Goal: Information Seeking & Learning: Learn about a topic

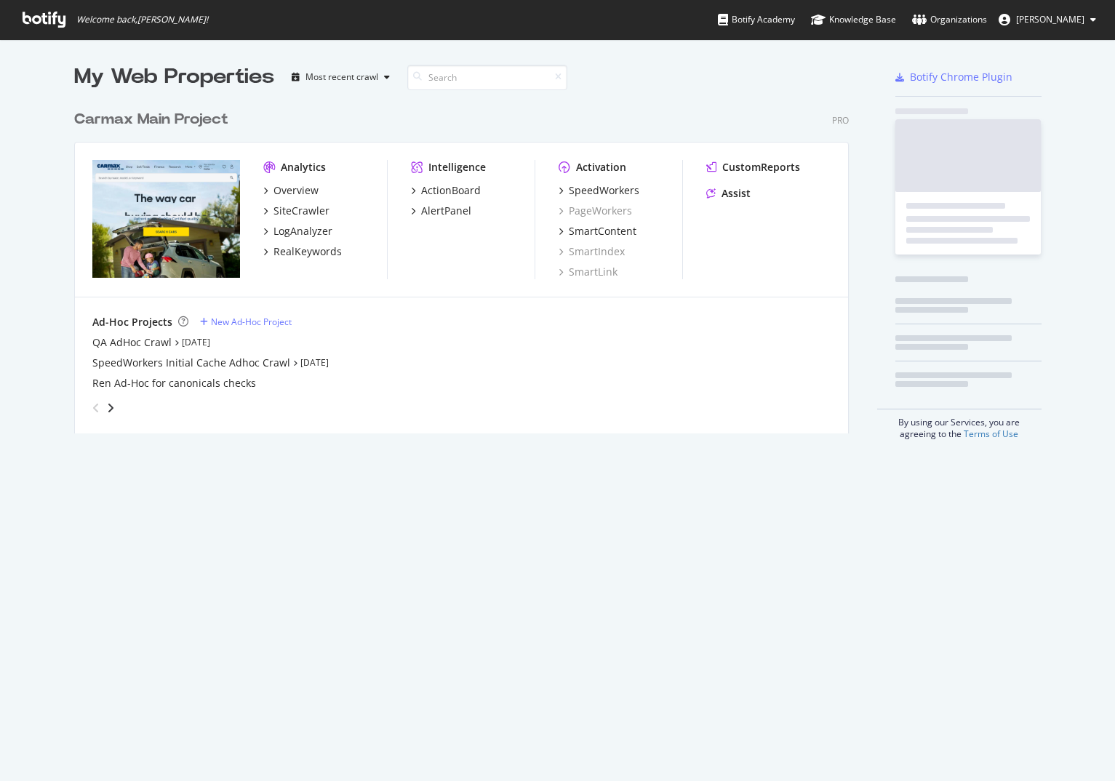
scroll to position [331, 775]
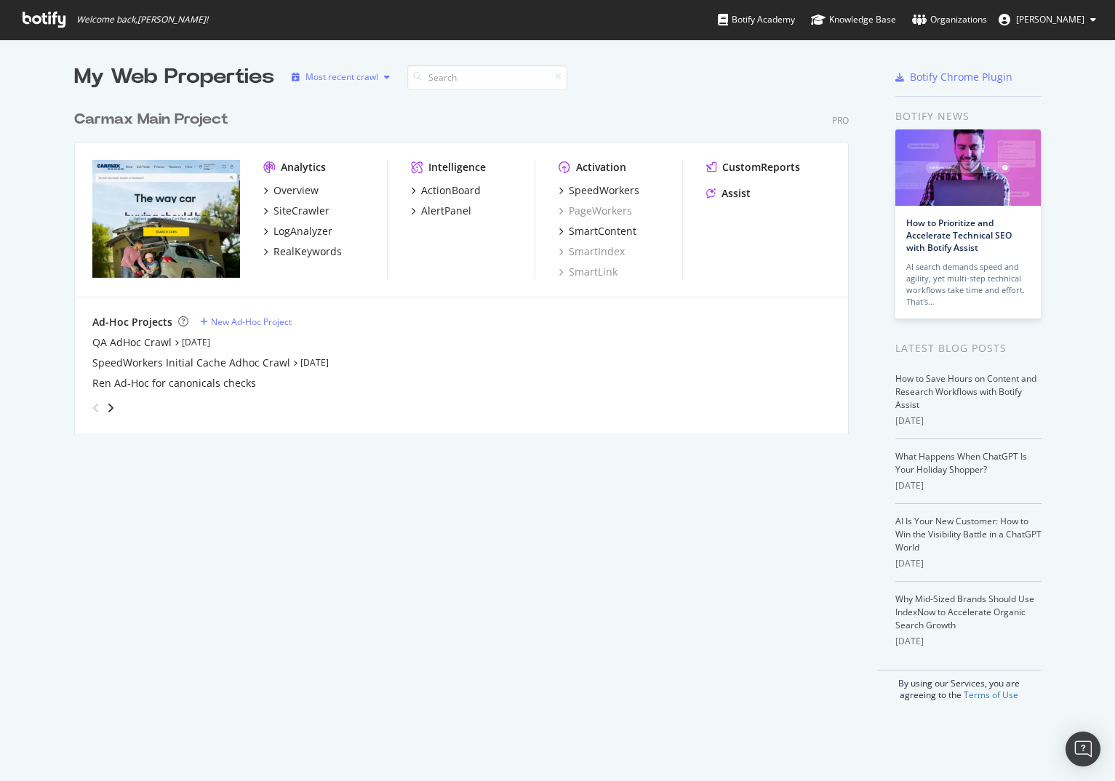
click at [358, 78] on div "Most recent crawl" at bounding box center [341, 77] width 73 height 9
click at [1037, 28] on button "[PERSON_NAME]" at bounding box center [1047, 19] width 121 height 23
click at [377, 121] on div "Carmax Main Project Pro" at bounding box center [461, 119] width 774 height 21
click at [290, 189] on div "Overview" at bounding box center [295, 190] width 45 height 15
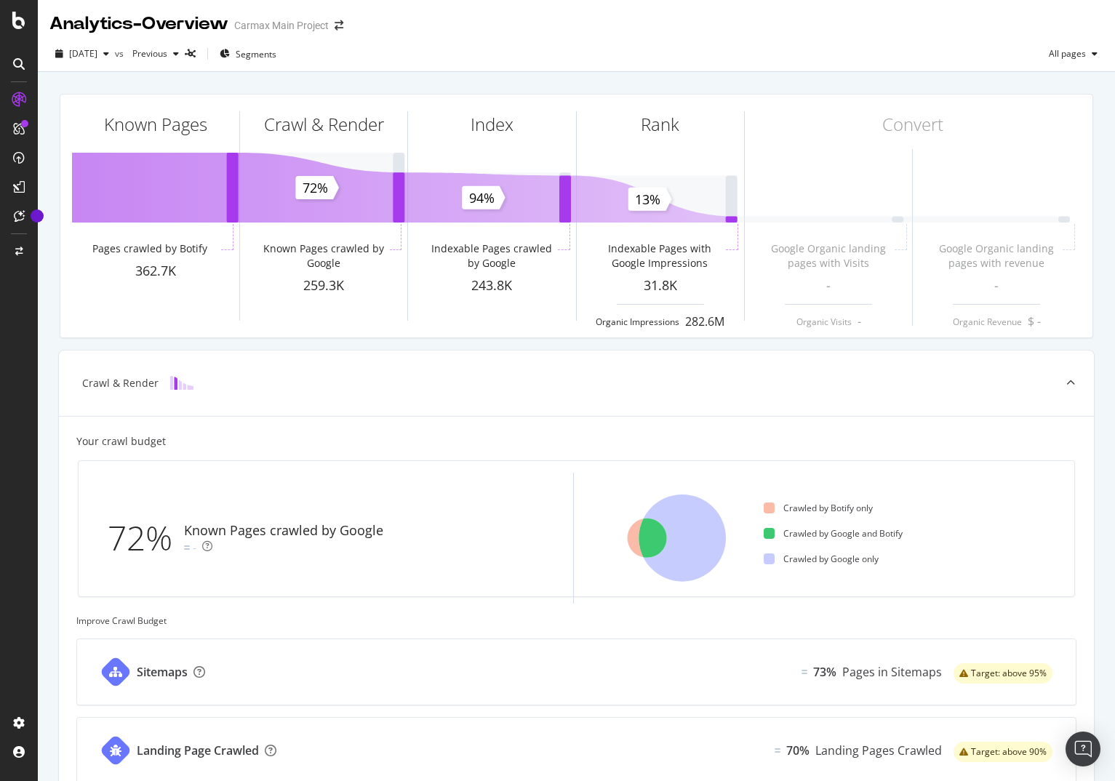
click at [17, 64] on icon at bounding box center [19, 64] width 12 height 12
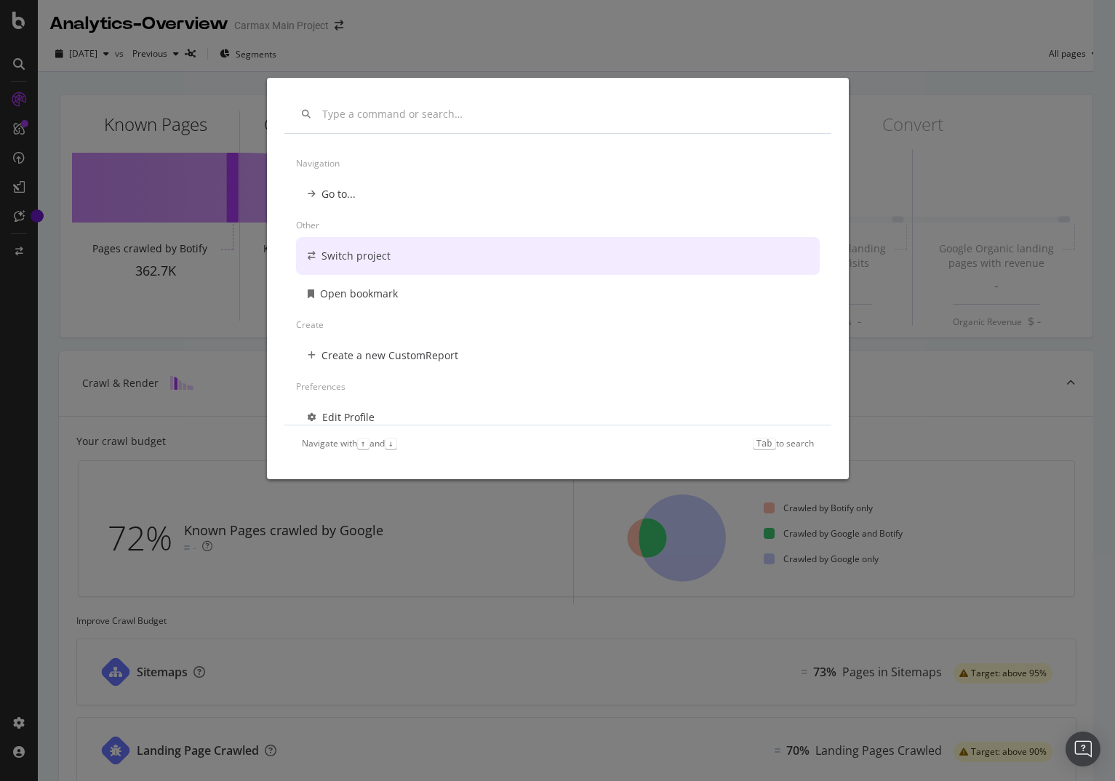
click at [358, 262] on div "Switch project" at bounding box center [355, 256] width 69 height 15
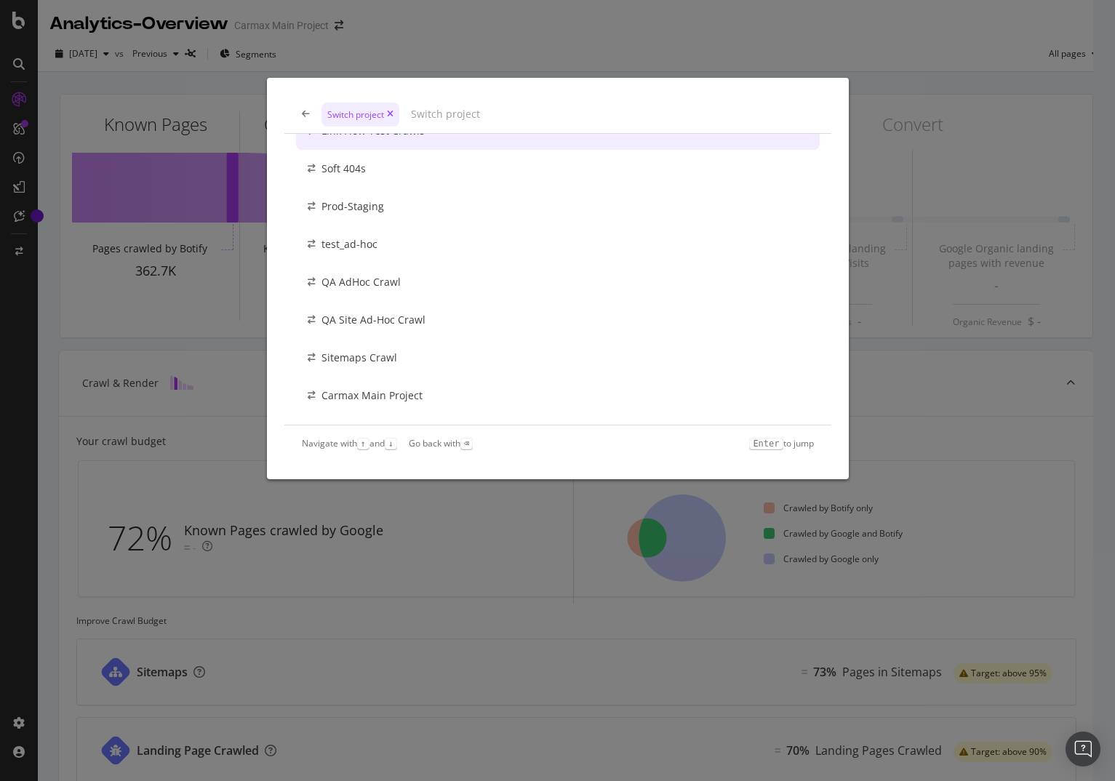
scroll to position [622, 0]
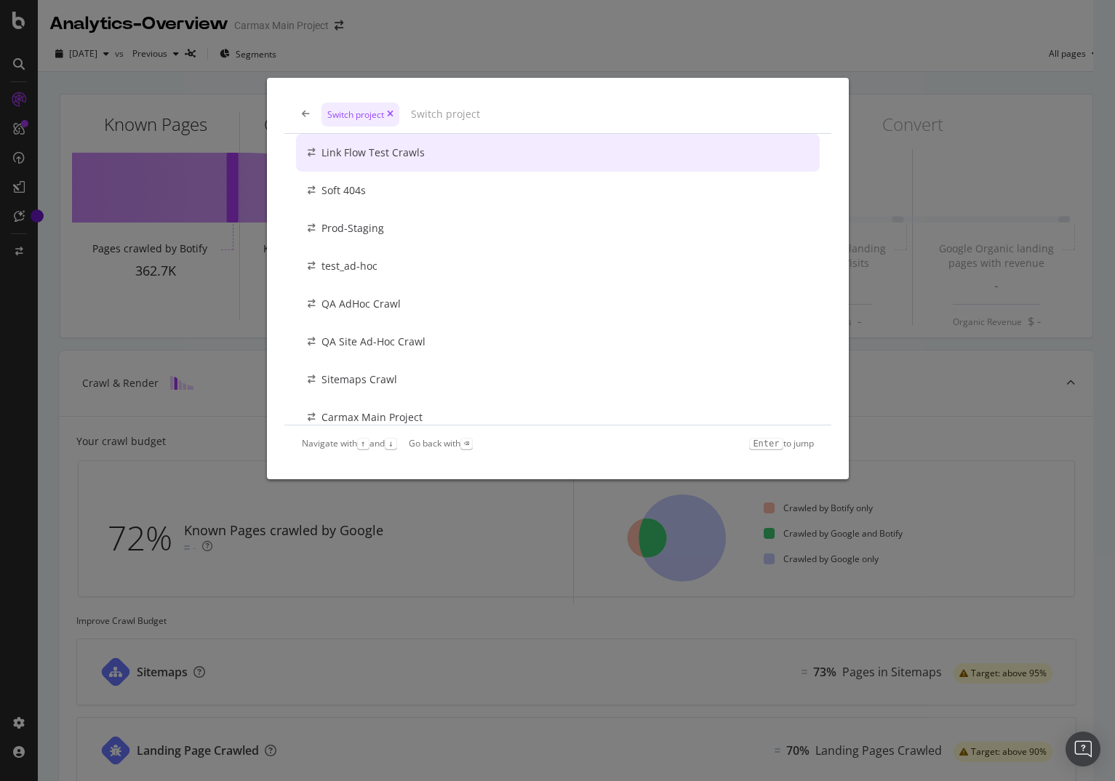
click at [437, 111] on input "modal" at bounding box center [612, 114] width 403 height 12
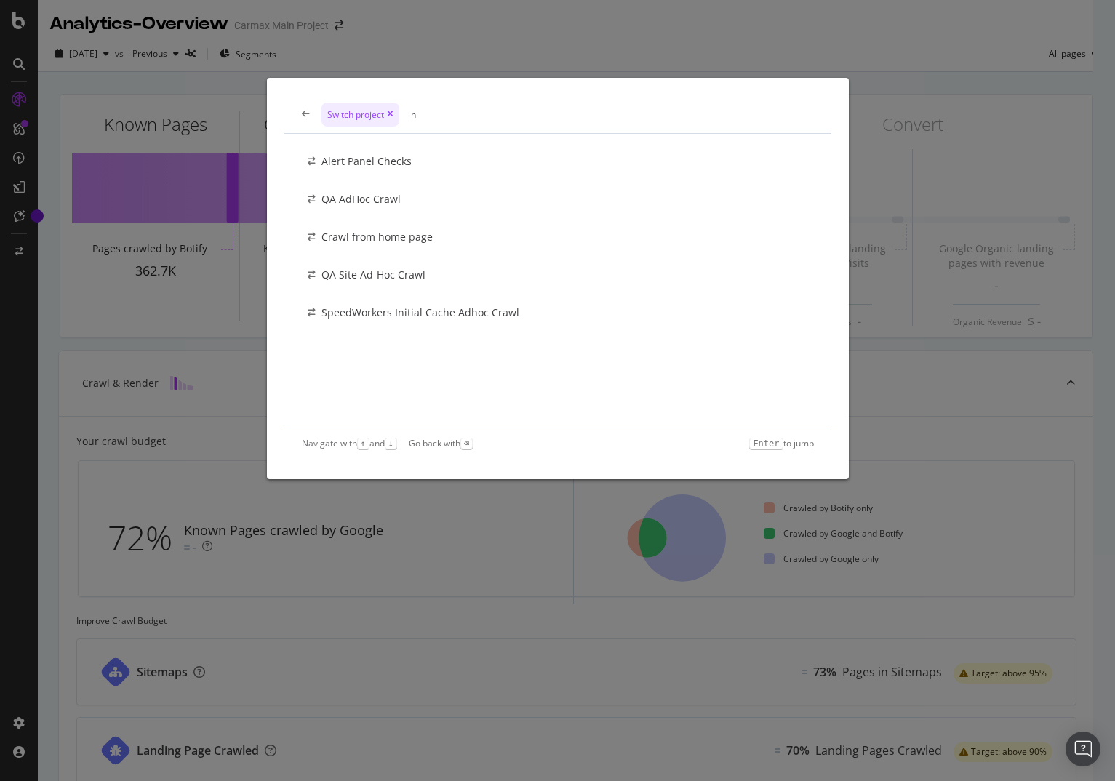
scroll to position [0, 0]
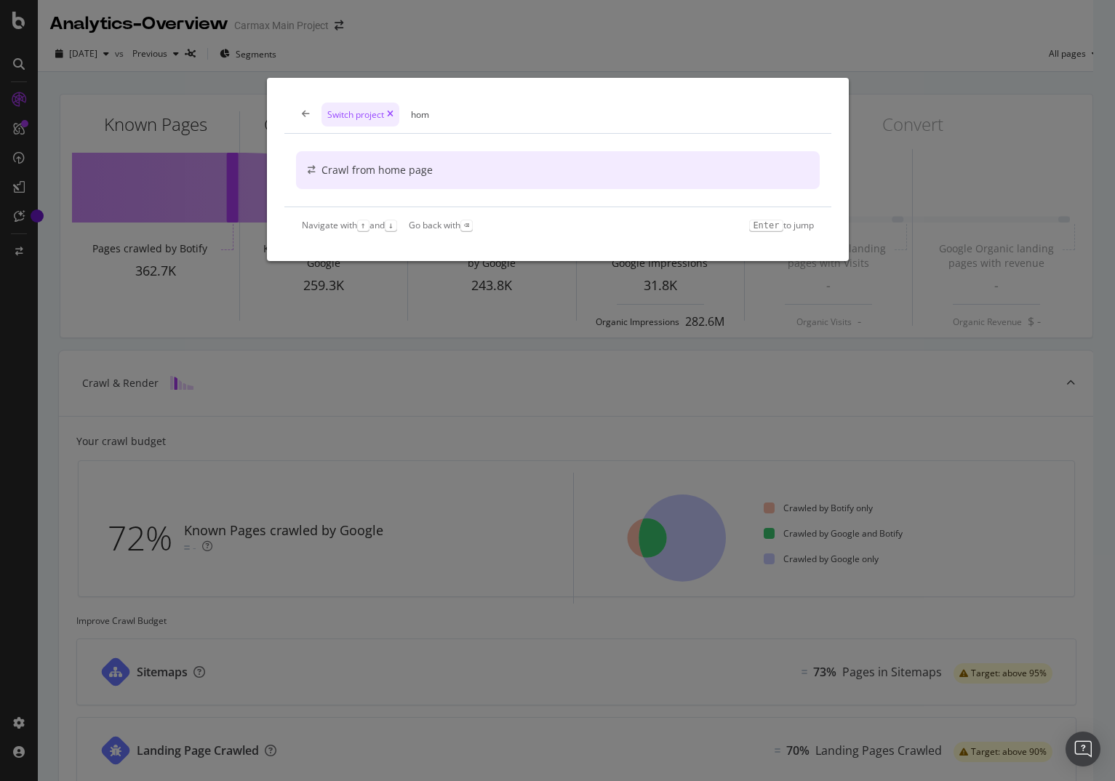
type input "hom"
click at [379, 172] on div "Crawl from home page" at bounding box center [376, 170] width 111 height 15
